Goal: Task Accomplishment & Management: Complete application form

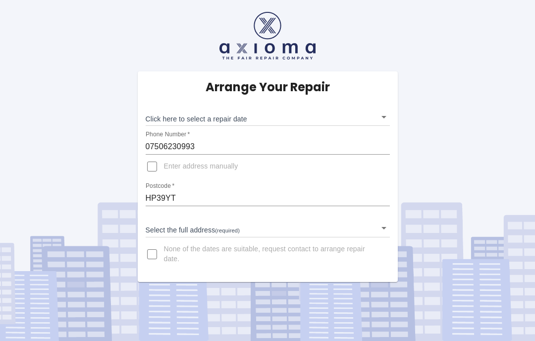
click at [382, 111] on body "Arrange Your Repair Click here to select a repair date ​ Phone Number   * 07506…" at bounding box center [267, 170] width 535 height 341
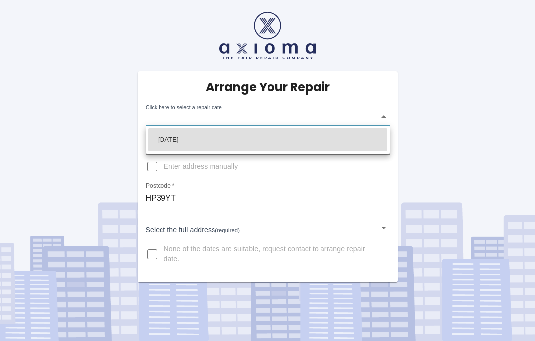
click at [164, 218] on div at bounding box center [267, 170] width 535 height 341
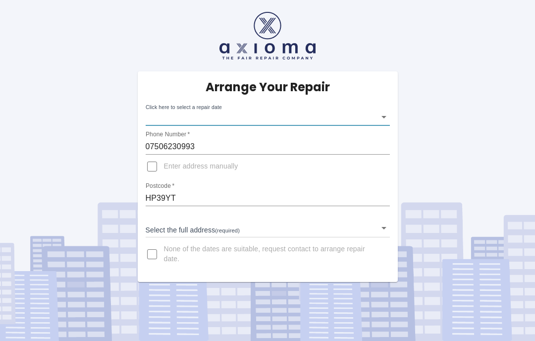
click at [157, 172] on input "Enter address manually" at bounding box center [152, 166] width 24 height 24
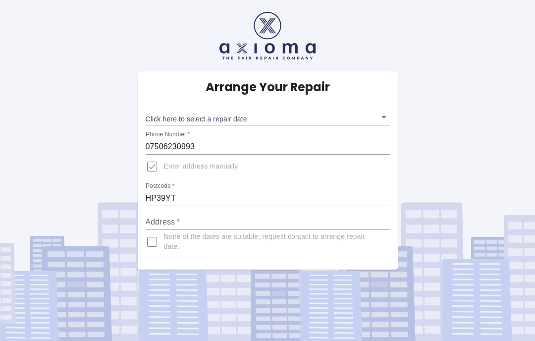
click at [201, 165] on span "Enter address manually" at bounding box center [201, 166] width 74 height 10
click at [164, 165] on input "Enter address manually" at bounding box center [152, 166] width 24 height 24
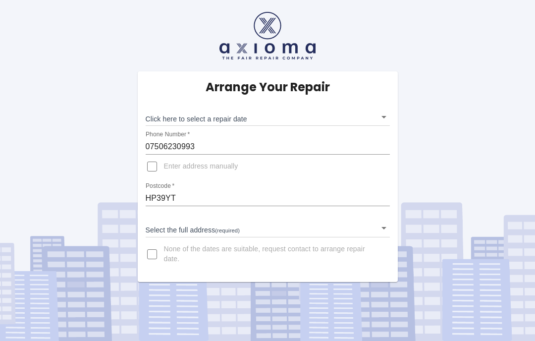
click at [184, 168] on span "Enter address manually" at bounding box center [201, 166] width 74 height 10
click at [164, 168] on input "Enter address manually" at bounding box center [152, 166] width 24 height 24
checkbox input "true"
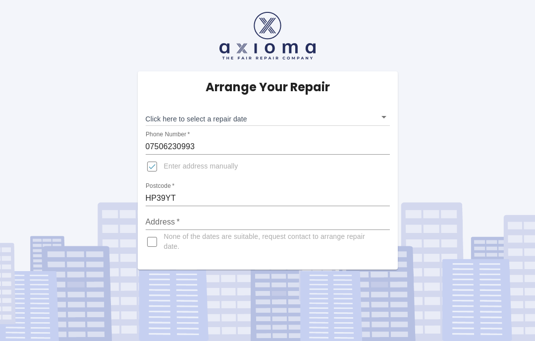
click at [174, 194] on input "HP39YT" at bounding box center [268, 198] width 244 height 16
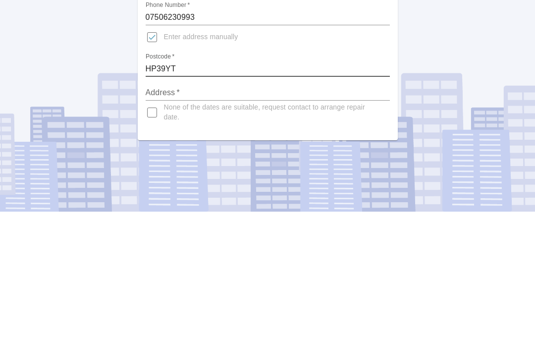
click at [185, 214] on input "Address   *" at bounding box center [268, 222] width 244 height 16
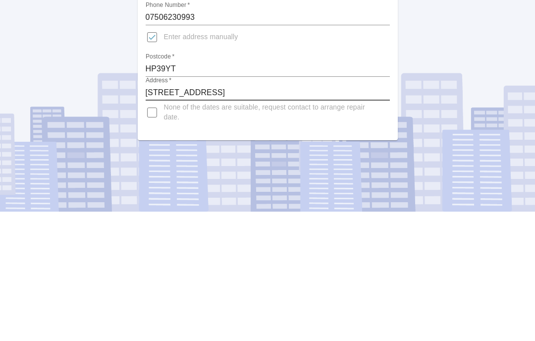
type input "[STREET_ADDRESS]"
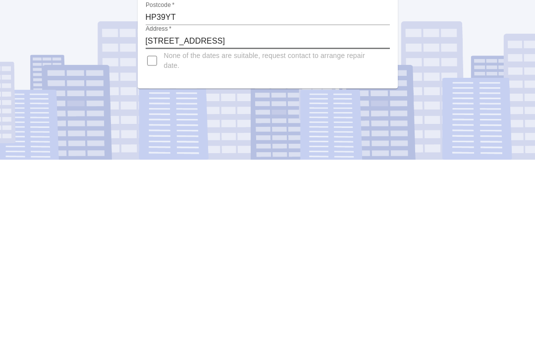
click at [153, 230] on input "None of the dates are suitable, request contact to arrange repair date." at bounding box center [152, 242] width 24 height 24
checkbox input "true"
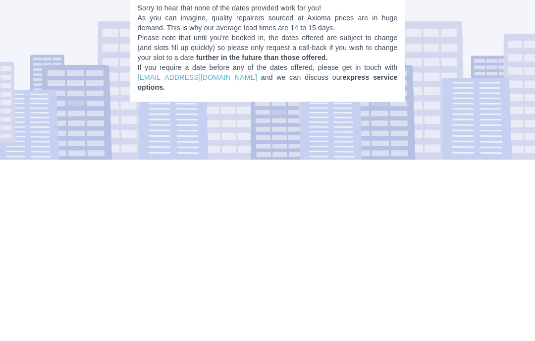
scroll to position [36, 0]
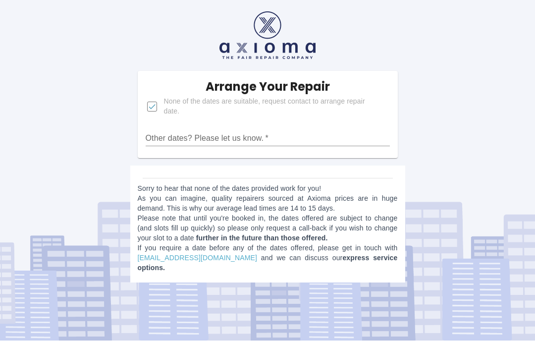
click at [194, 254] on link "[EMAIL_ADDRESS][DOMAIN_NAME]" at bounding box center [197, 258] width 119 height 8
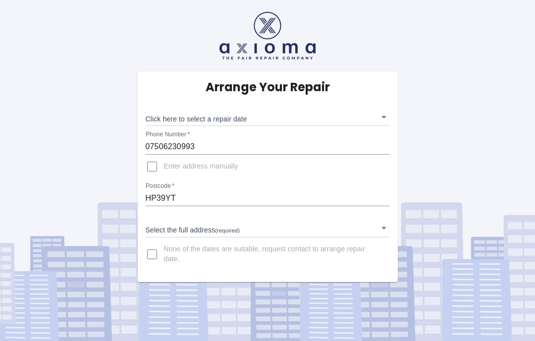
scroll to position [32, 0]
click at [148, 242] on input "None of the dates are suitable, request contact to arrange repair date." at bounding box center [152, 254] width 24 height 24
checkbox input "true"
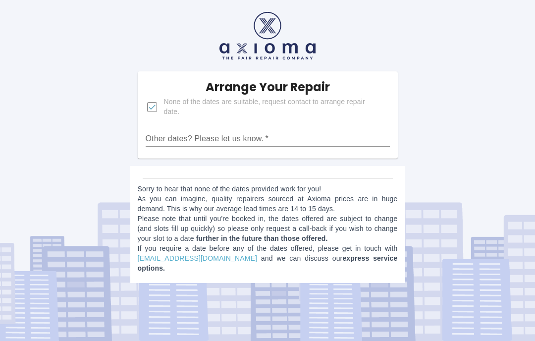
scroll to position [36, 0]
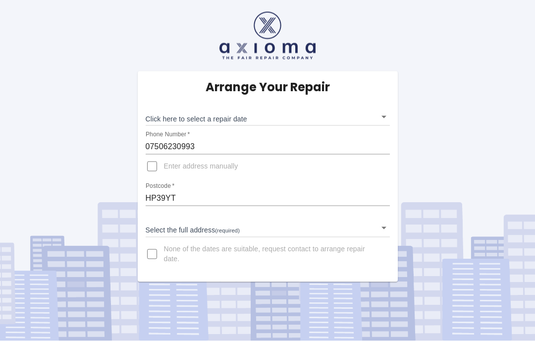
scroll to position [37, 0]
